Goal: Information Seeking & Learning: Learn about a topic

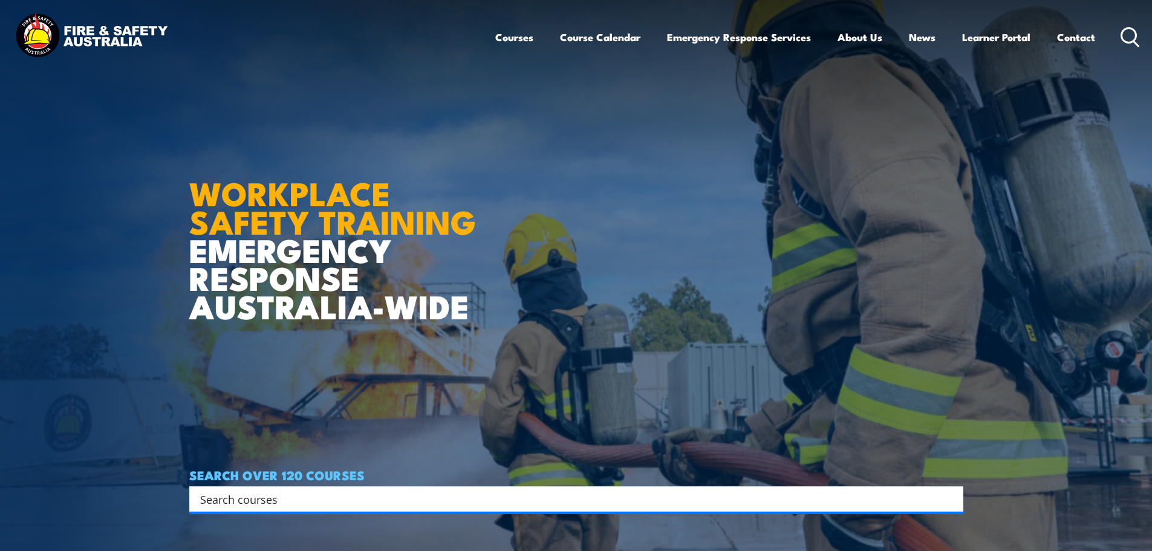
click at [337, 490] on input "Search input" at bounding box center [568, 499] width 736 height 18
type input "confined space entry refresher"
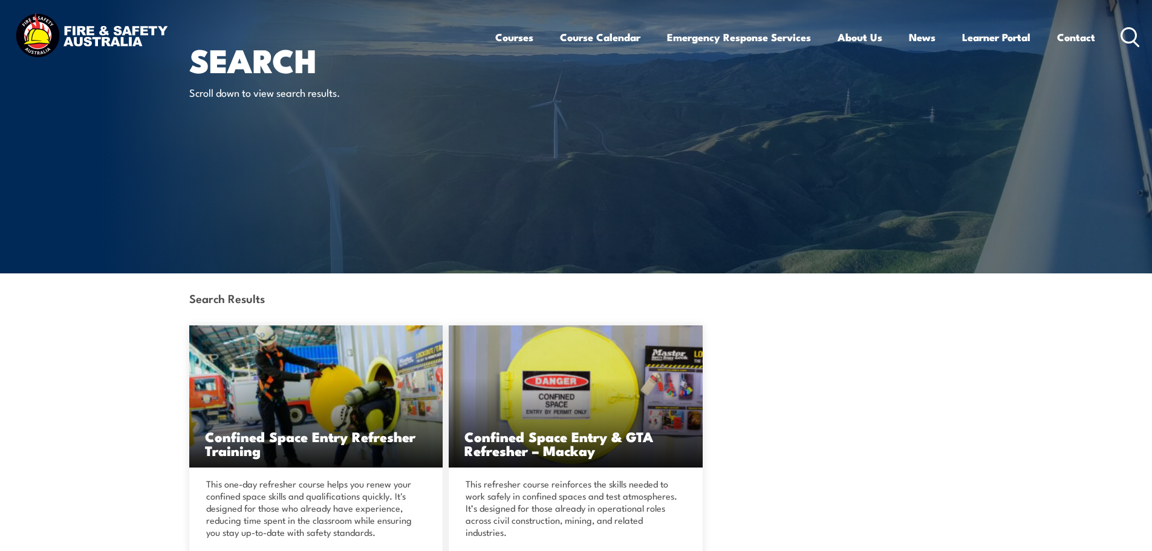
scroll to position [181, 0]
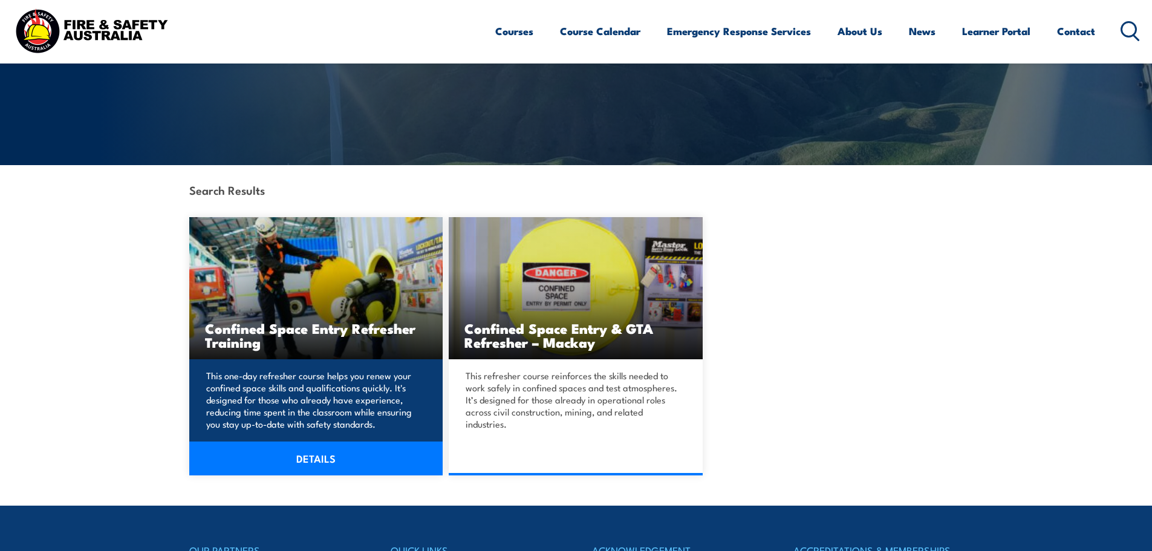
click at [312, 458] on link "DETAILS" at bounding box center [316, 458] width 254 height 34
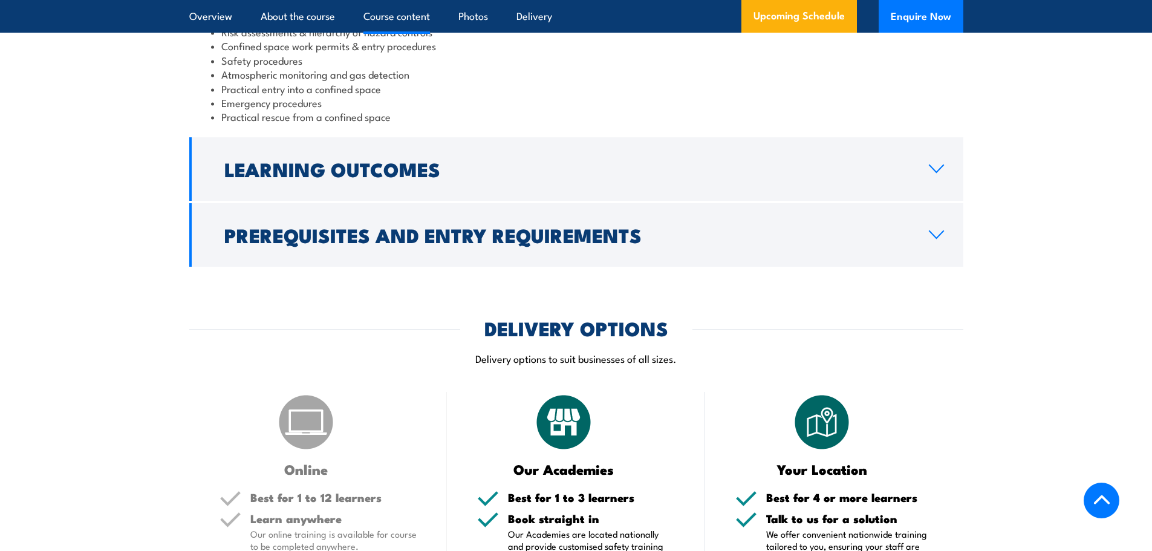
scroll to position [1391, 0]
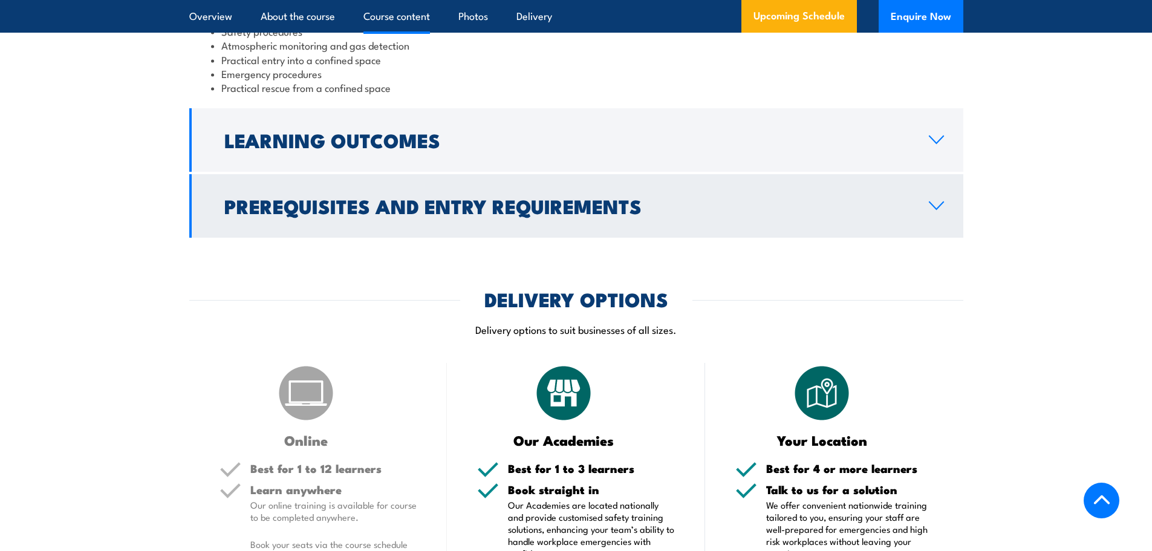
click at [928, 202] on icon at bounding box center [936, 206] width 16 height 10
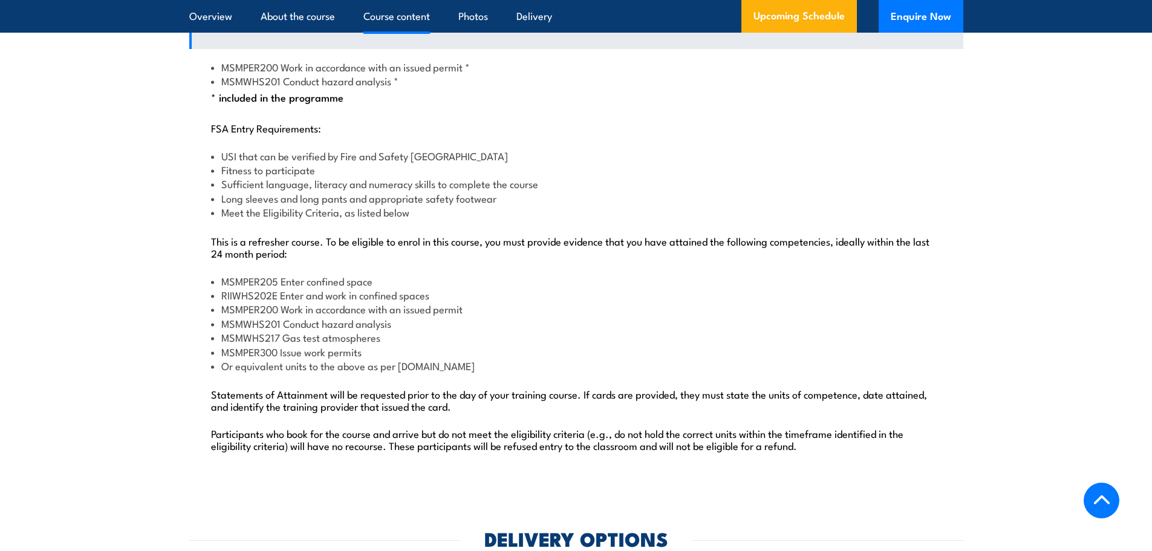
scroll to position [1409, 0]
